Goal: Information Seeking & Learning: Find specific page/section

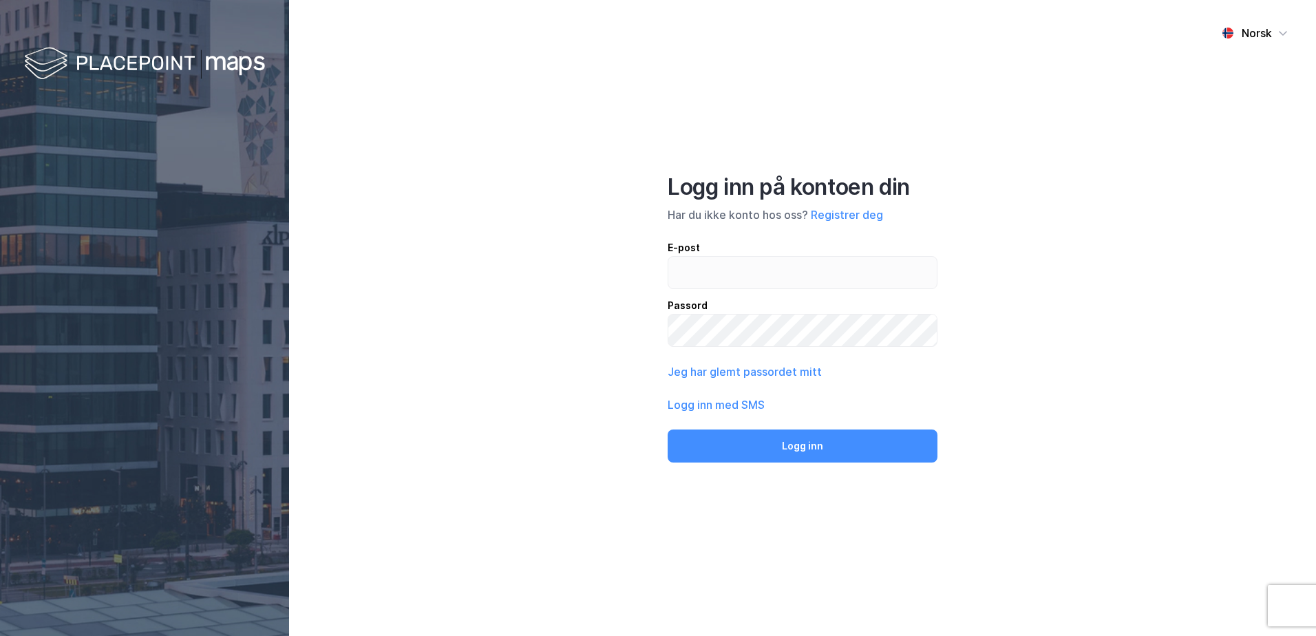
click at [666, 266] on div "Norsk Logg inn på kontoen din Har du ikke konto hos oss? Registrer deg E-post P…" at bounding box center [802, 318] width 1027 height 636
click at [692, 272] on input "email" at bounding box center [802, 273] width 268 height 32
type input "T"
type input "[EMAIL_ADDRESS][DOMAIN_NAME]"
click at [668, 429] on button "Logg inn" at bounding box center [803, 445] width 270 height 33
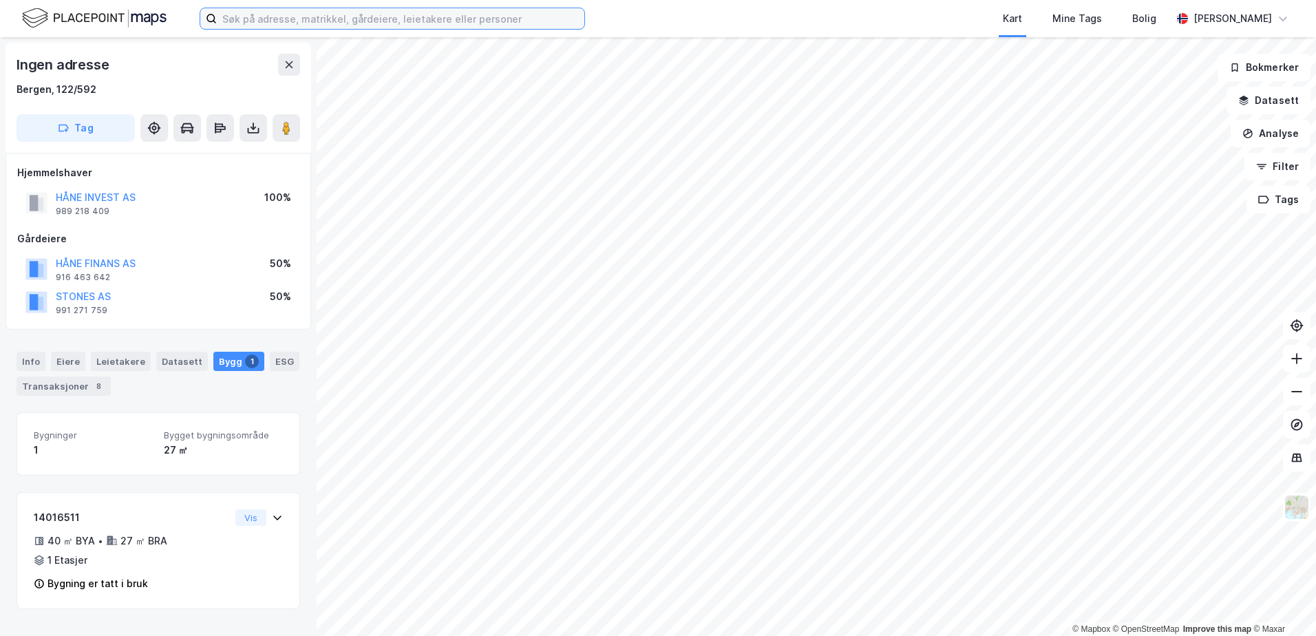
click at [327, 18] on input at bounding box center [401, 18] width 368 height 21
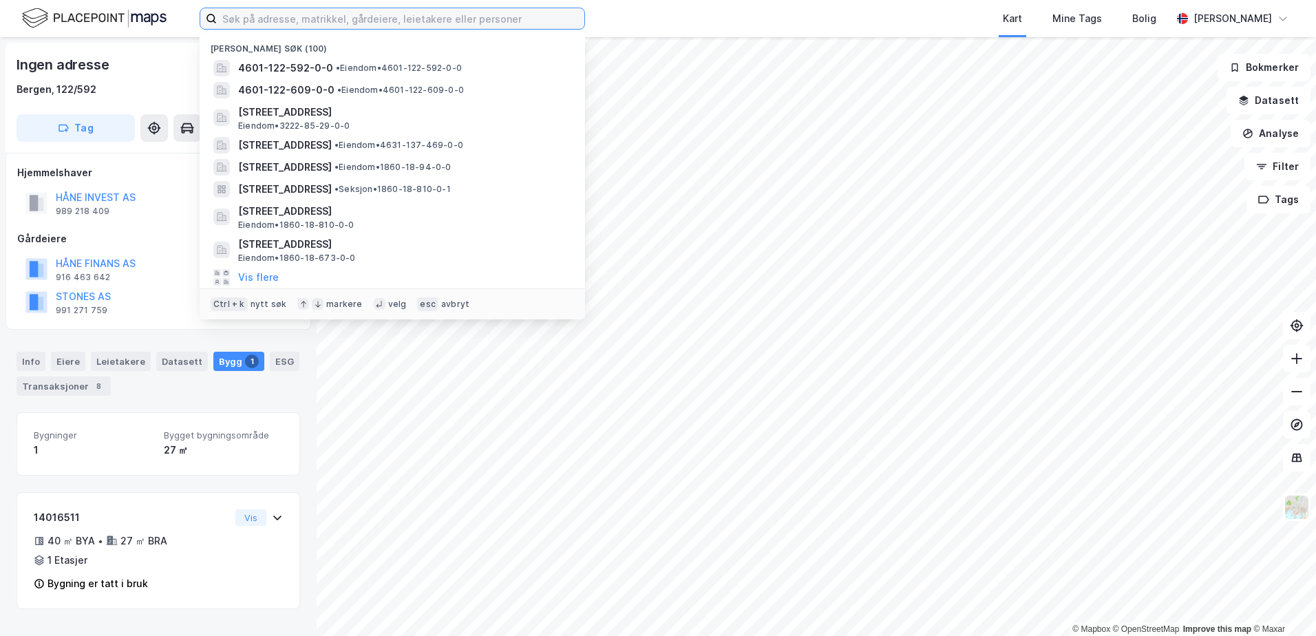
click at [471, 17] on input at bounding box center [401, 18] width 368 height 21
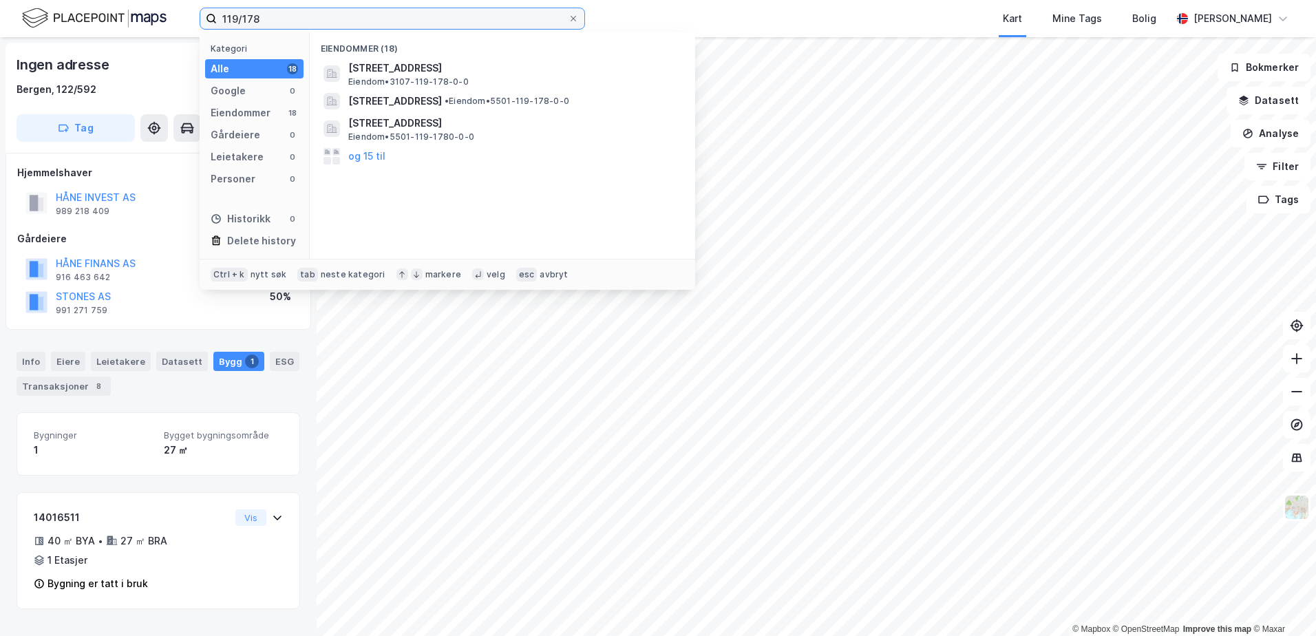
click at [224, 14] on input "119/178" at bounding box center [392, 18] width 351 height 21
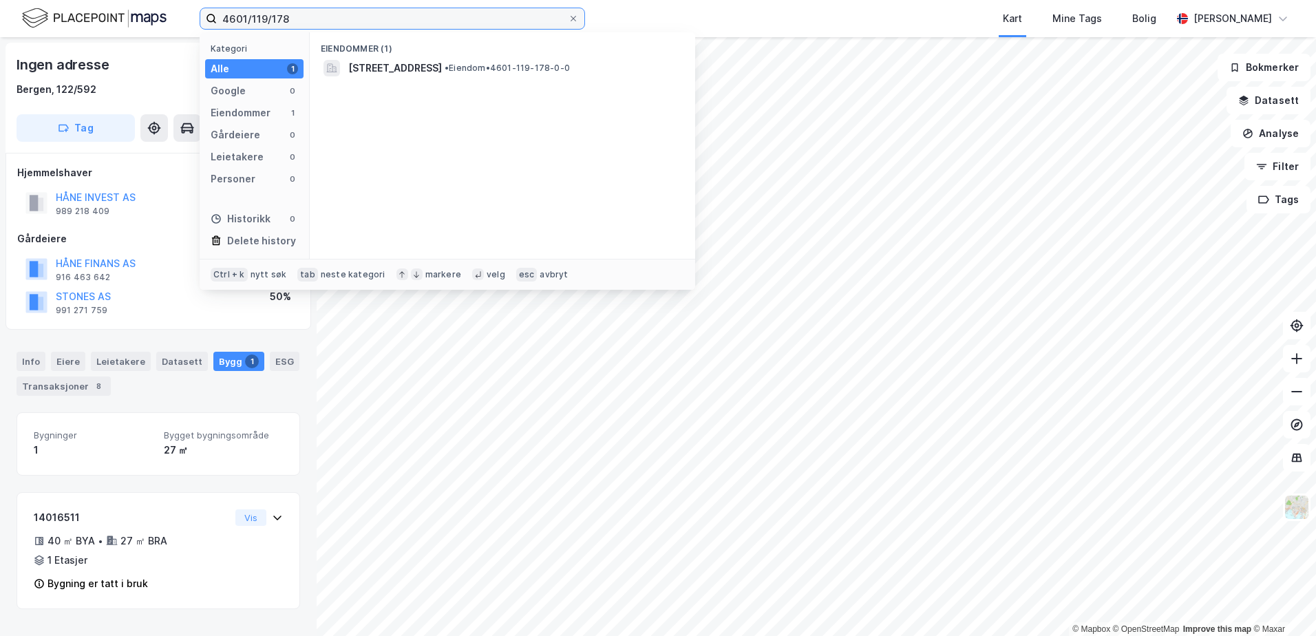
type input "4601/119/178"
click at [462, 51] on div "Eiendommer (1)" at bounding box center [502, 44] width 385 height 25
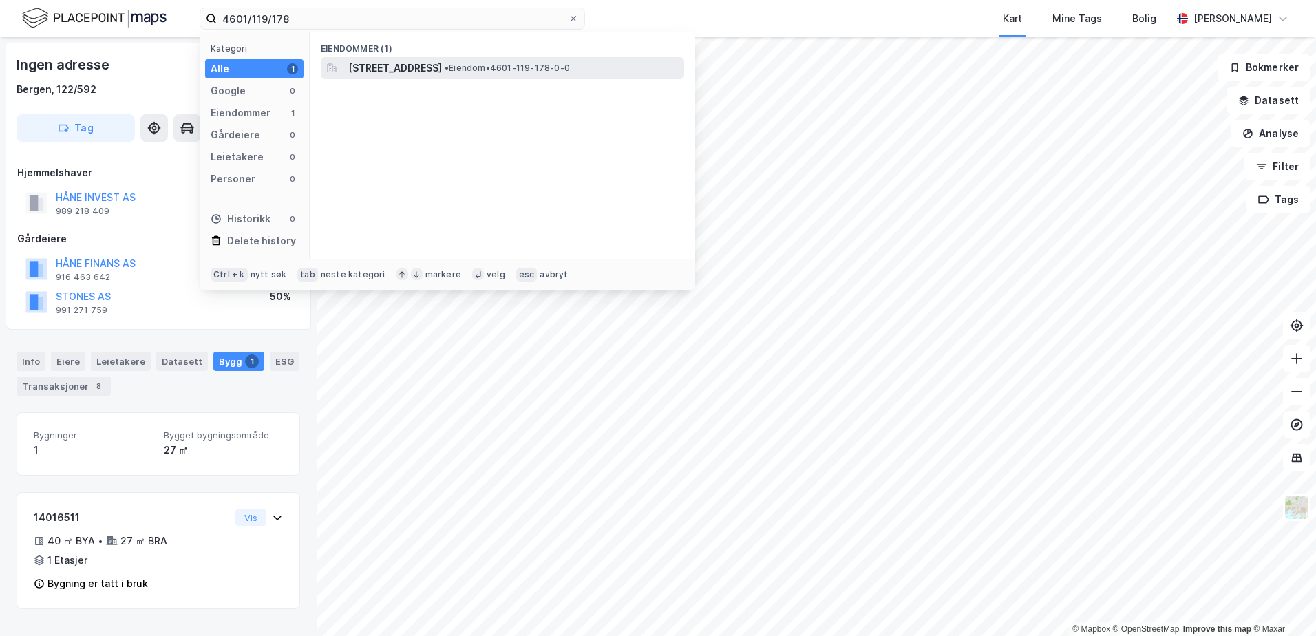
click at [442, 63] on span "[STREET_ADDRESS]" at bounding box center [395, 68] width 94 height 17
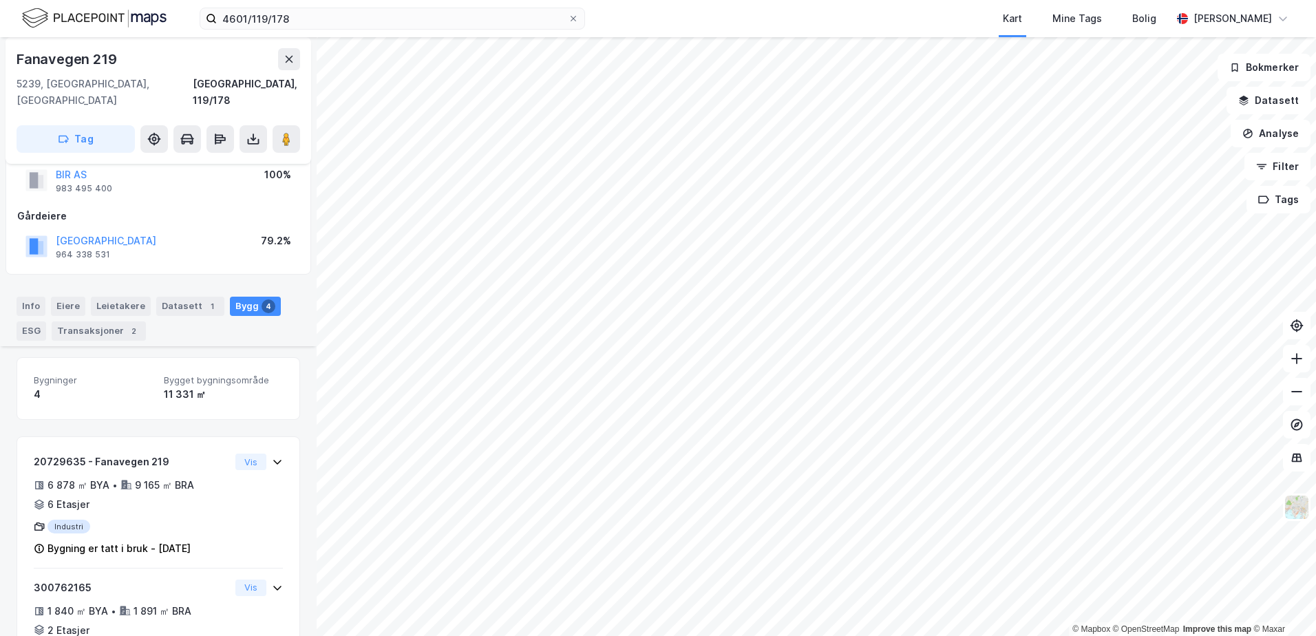
scroll to position [315, 0]
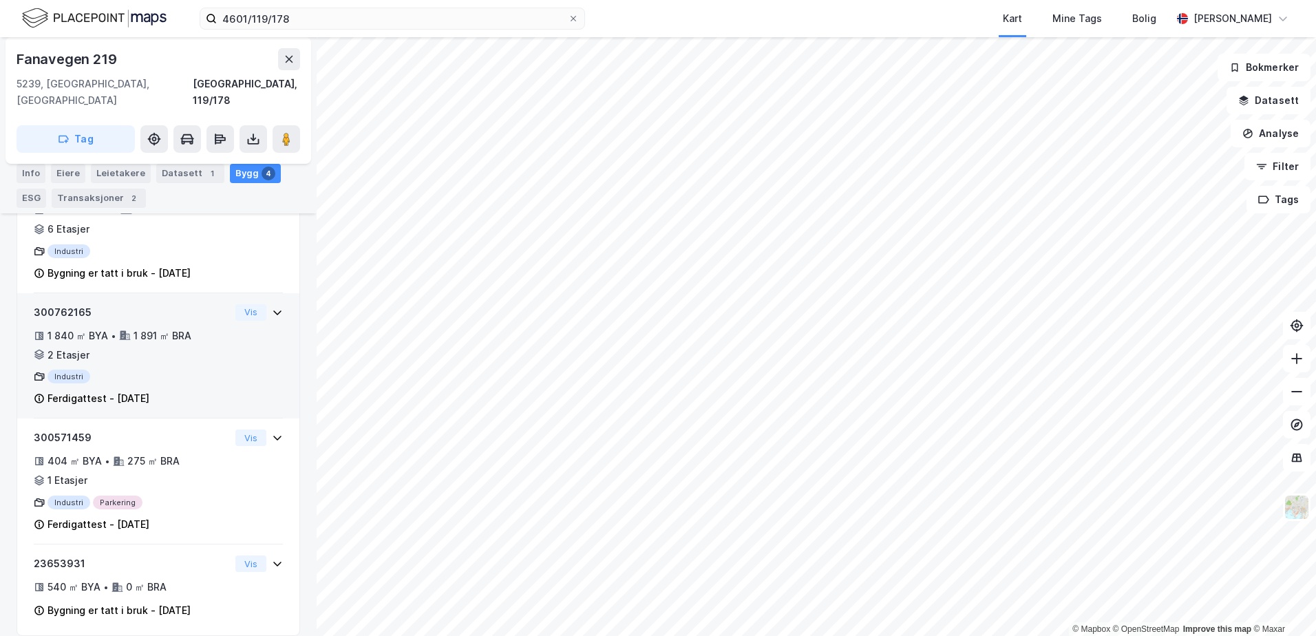
click at [272, 307] on icon at bounding box center [277, 312] width 11 height 11
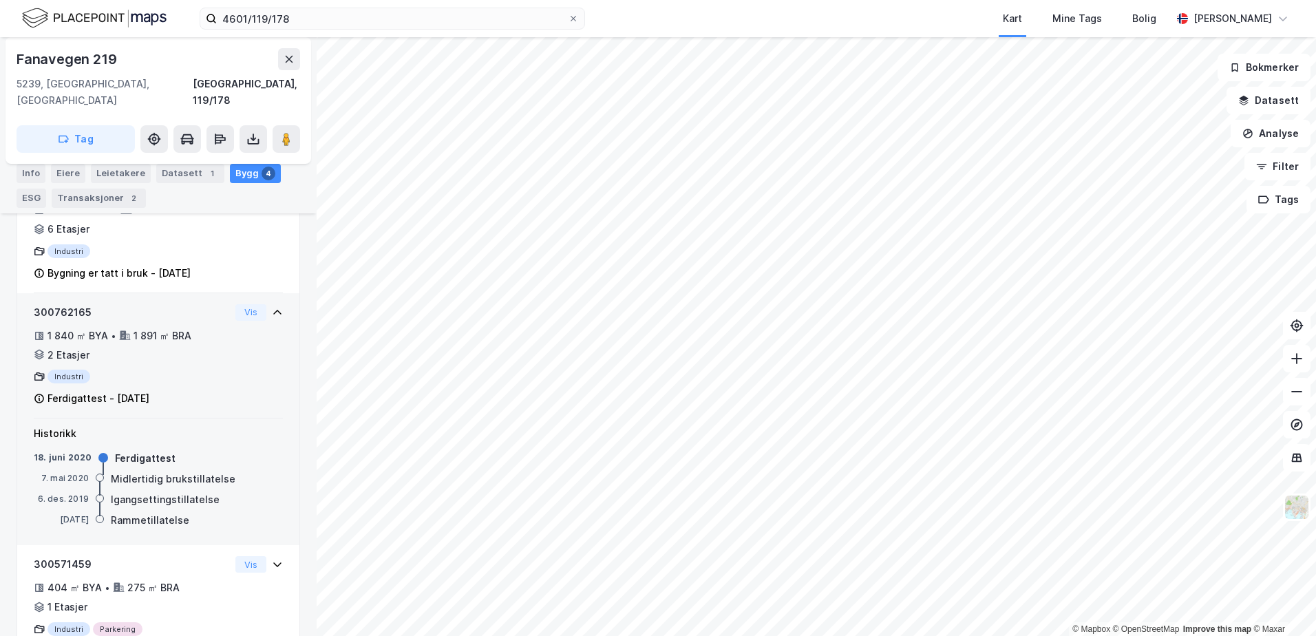
click at [272, 307] on icon at bounding box center [277, 312] width 11 height 11
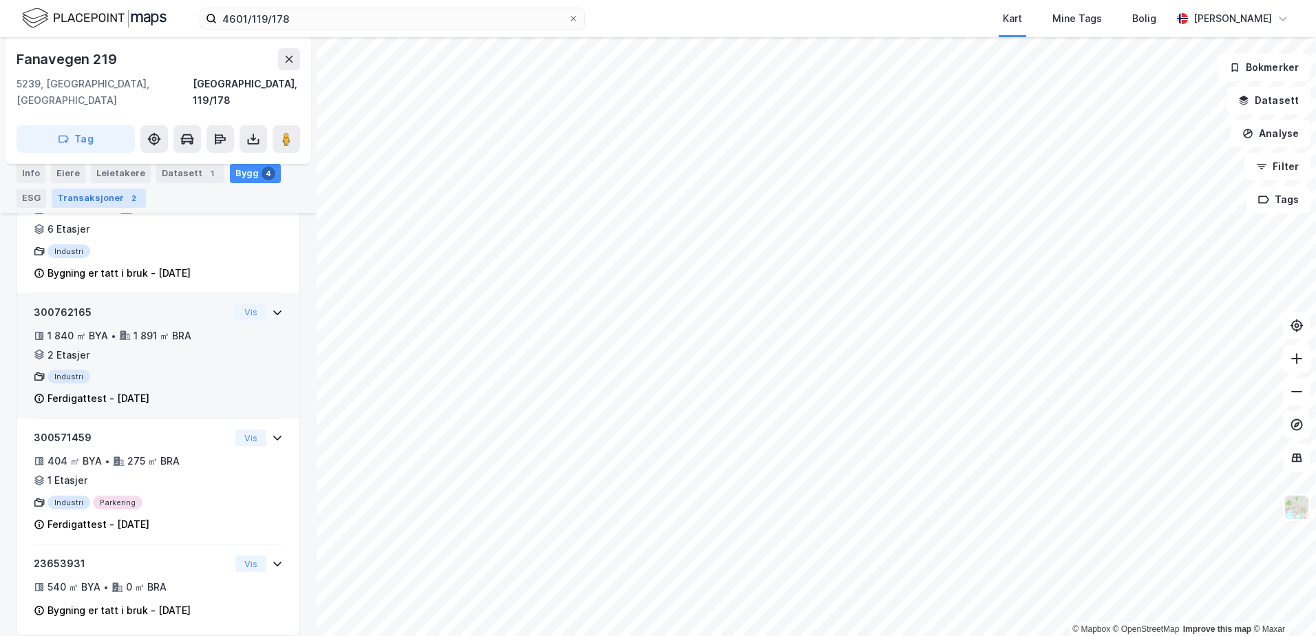
click at [86, 198] on div "Transaksjoner 2" at bounding box center [99, 198] width 94 height 19
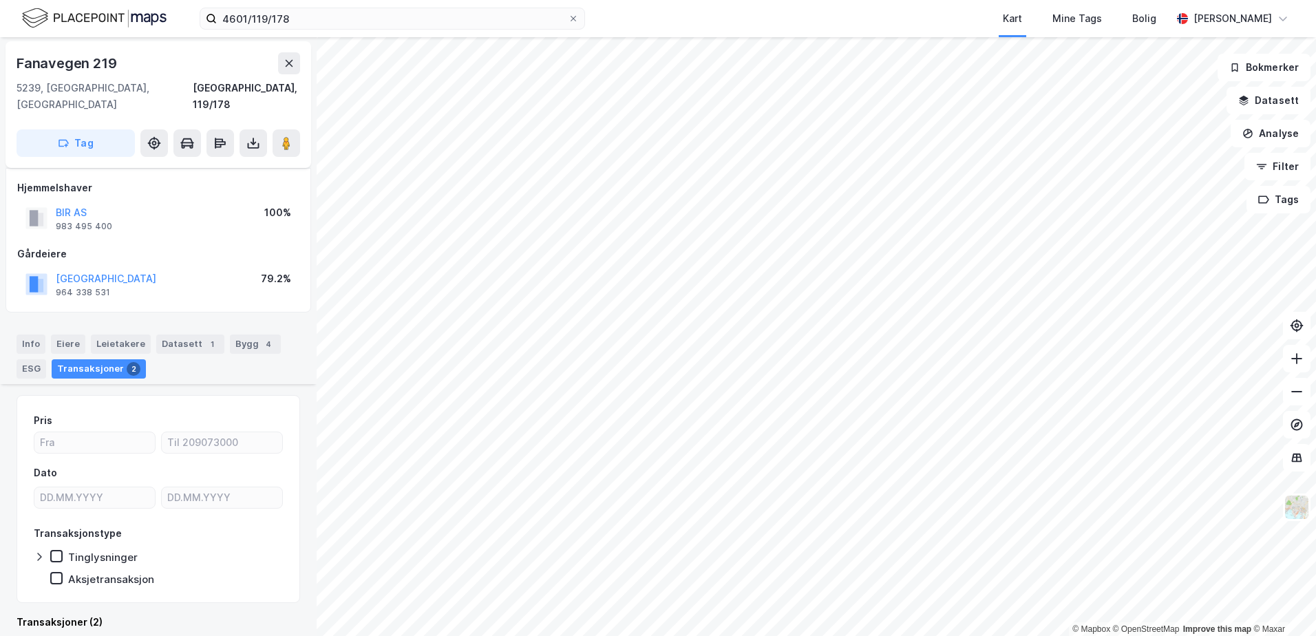
scroll to position [305, 0]
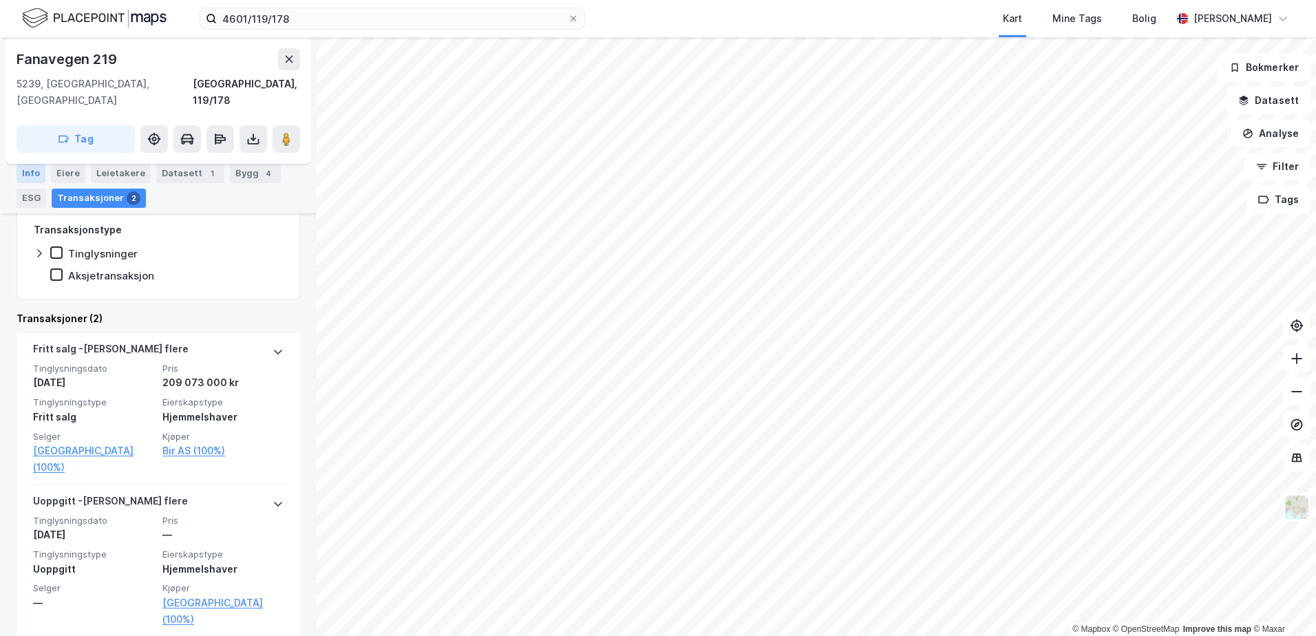
click at [28, 170] on div "Info" at bounding box center [31, 173] width 29 height 19
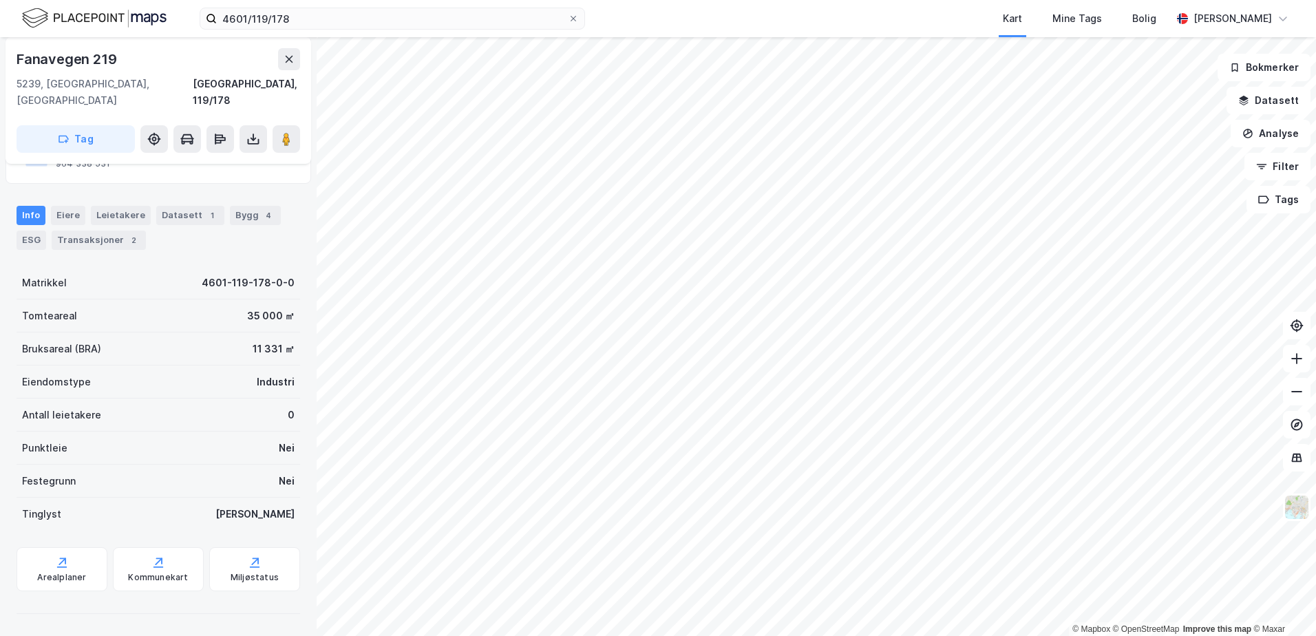
scroll to position [114, 0]
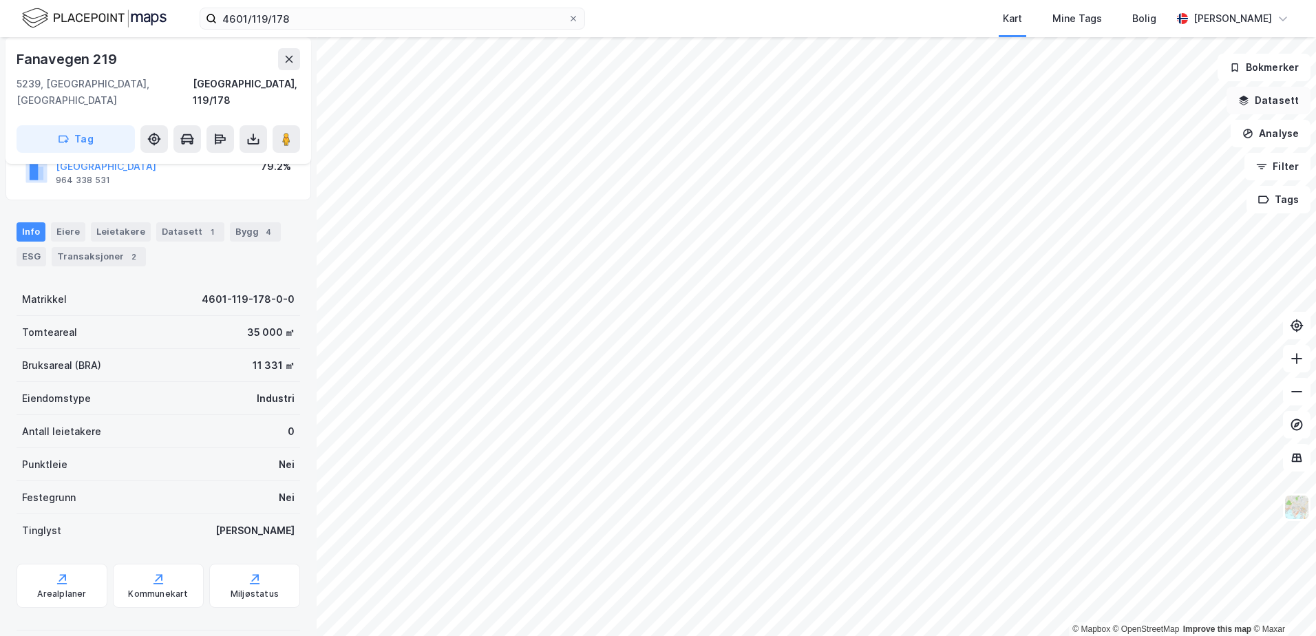
click at [1259, 98] on button "Datasett" at bounding box center [1268, 101] width 84 height 28
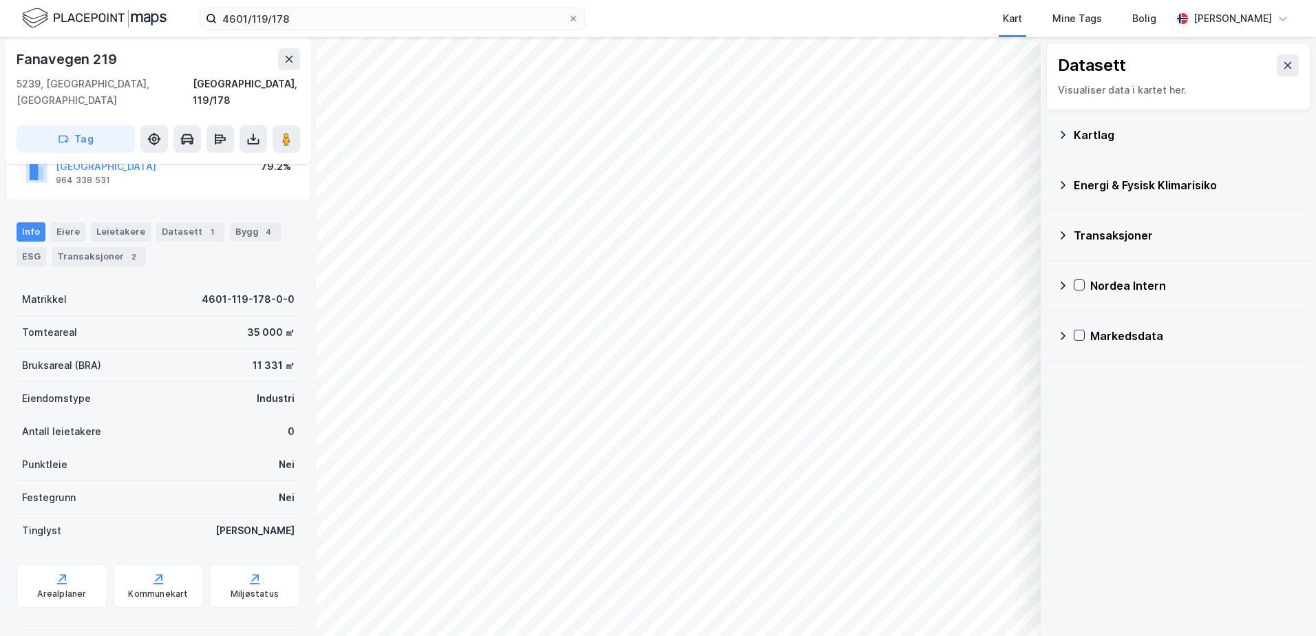
click at [1081, 182] on div "Energi & Fysisk Klimarisiko" at bounding box center [1187, 185] width 226 height 17
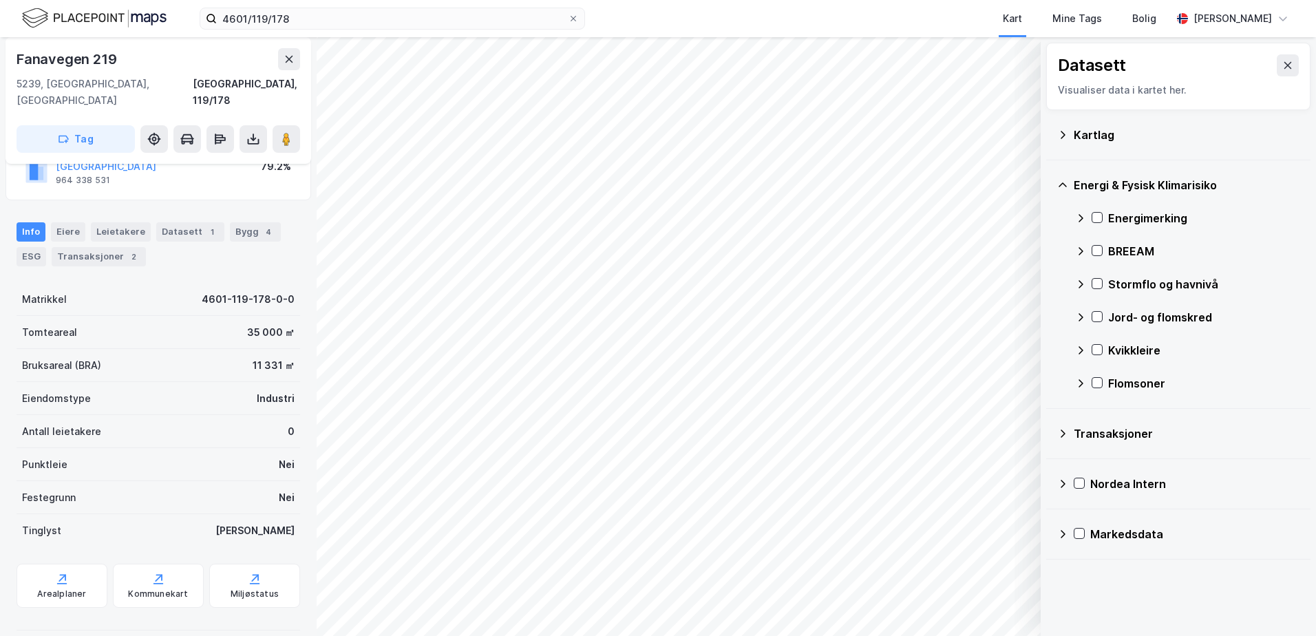
click at [1081, 280] on icon at bounding box center [1080, 284] width 11 height 11
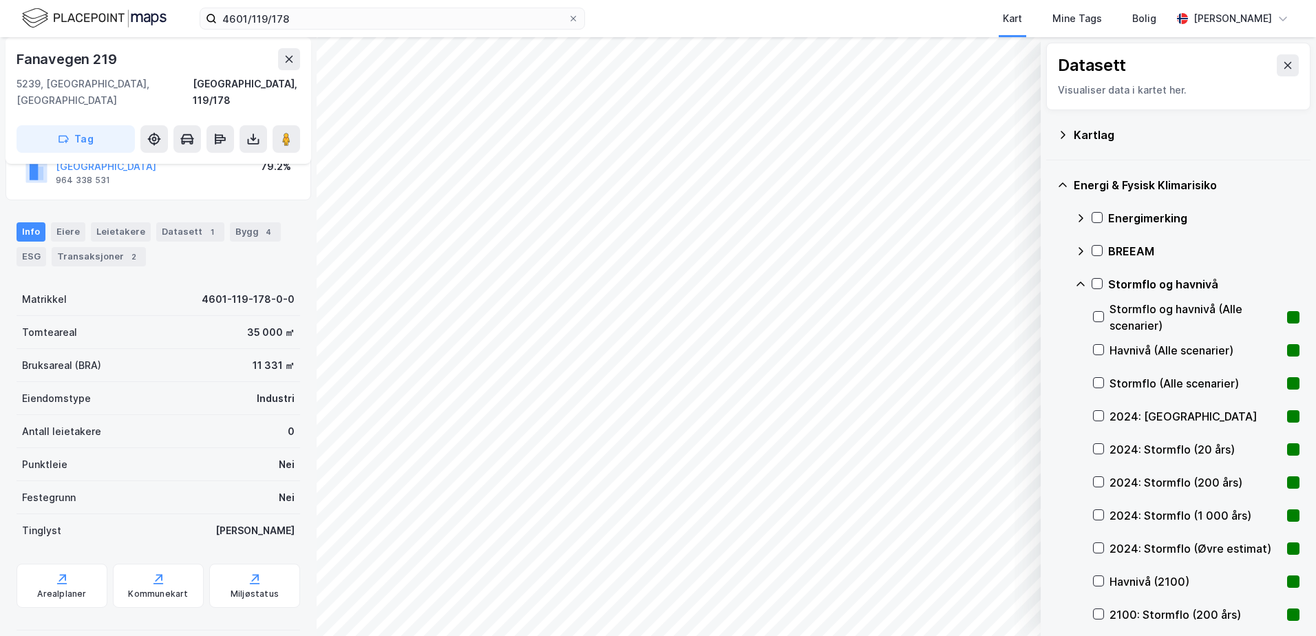
click at [1077, 282] on icon at bounding box center [1080, 284] width 11 height 11
